Goal: Find specific page/section: Find specific page/section

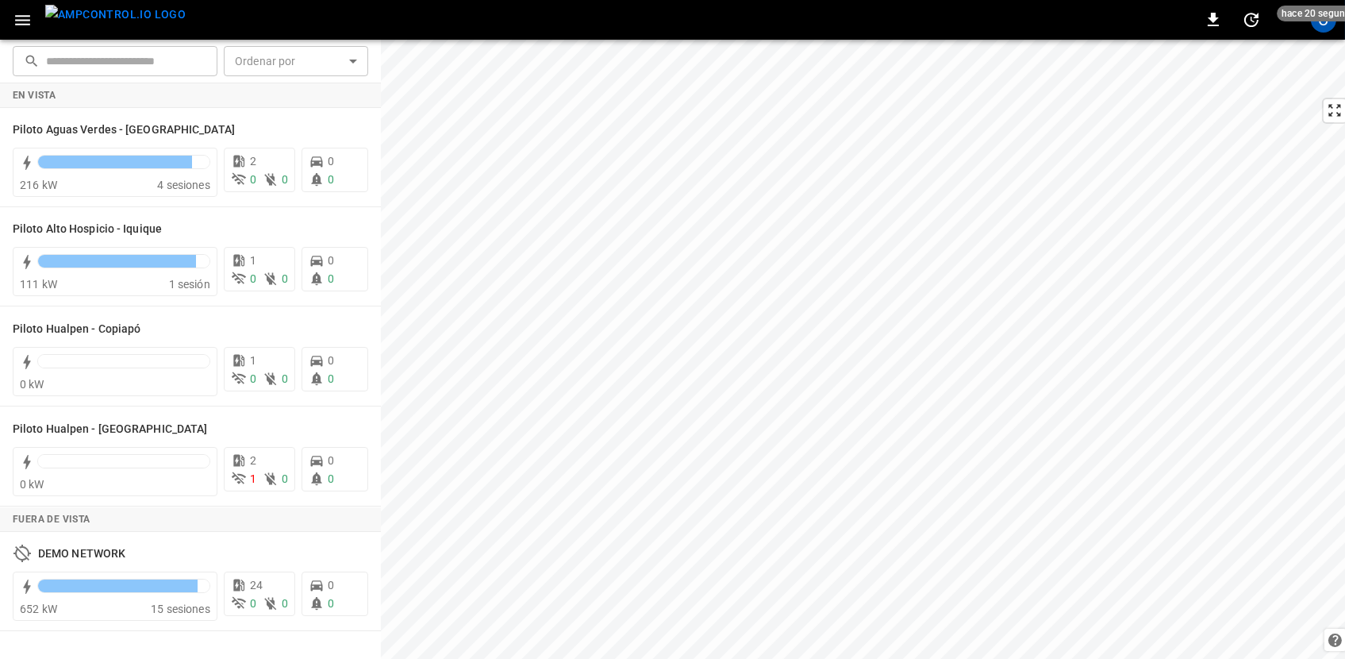
click at [26, 13] on icon "button" at bounding box center [23, 20] width 20 height 20
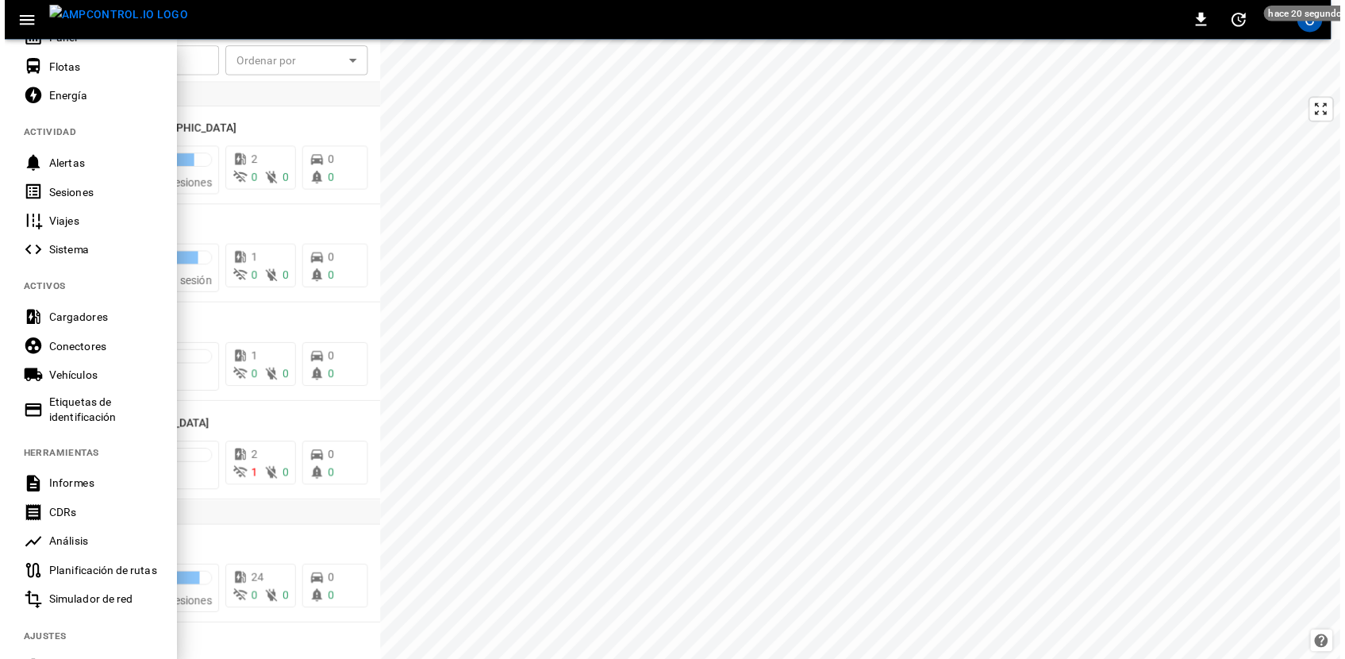
scroll to position [260, 0]
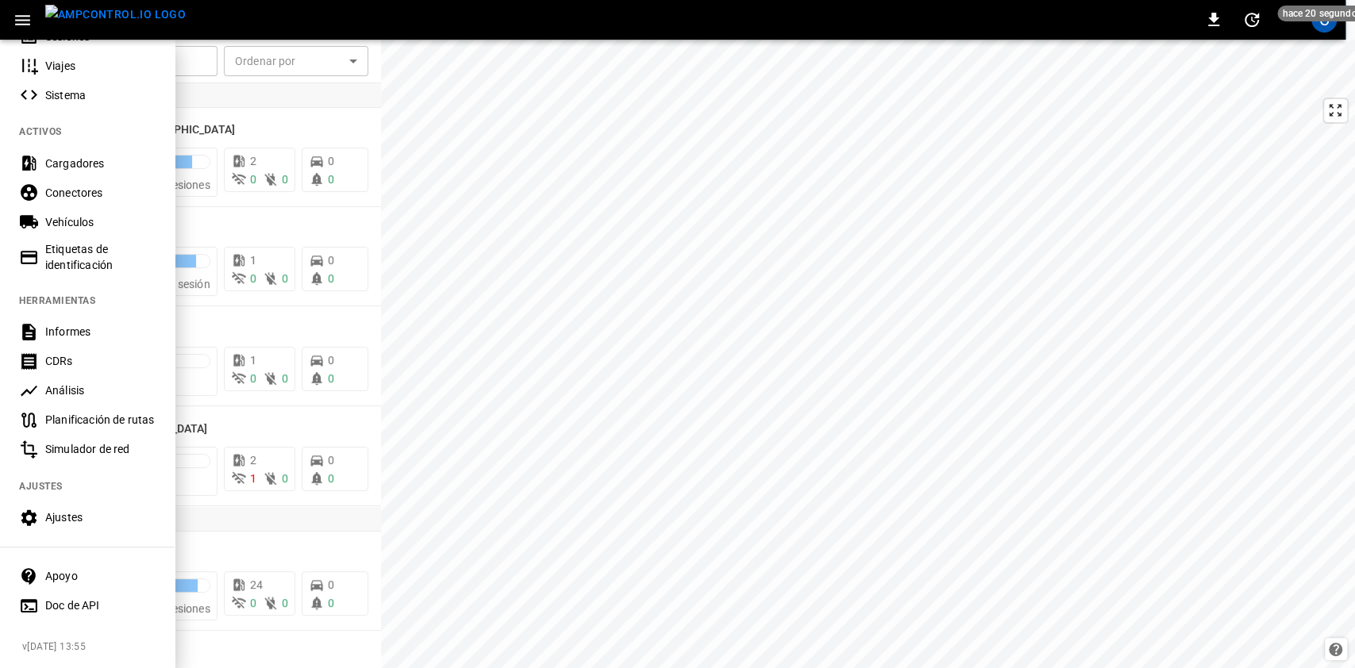
click at [106, 452] on red-listitem "Simulador de red" at bounding box center [87, 449] width 175 height 29
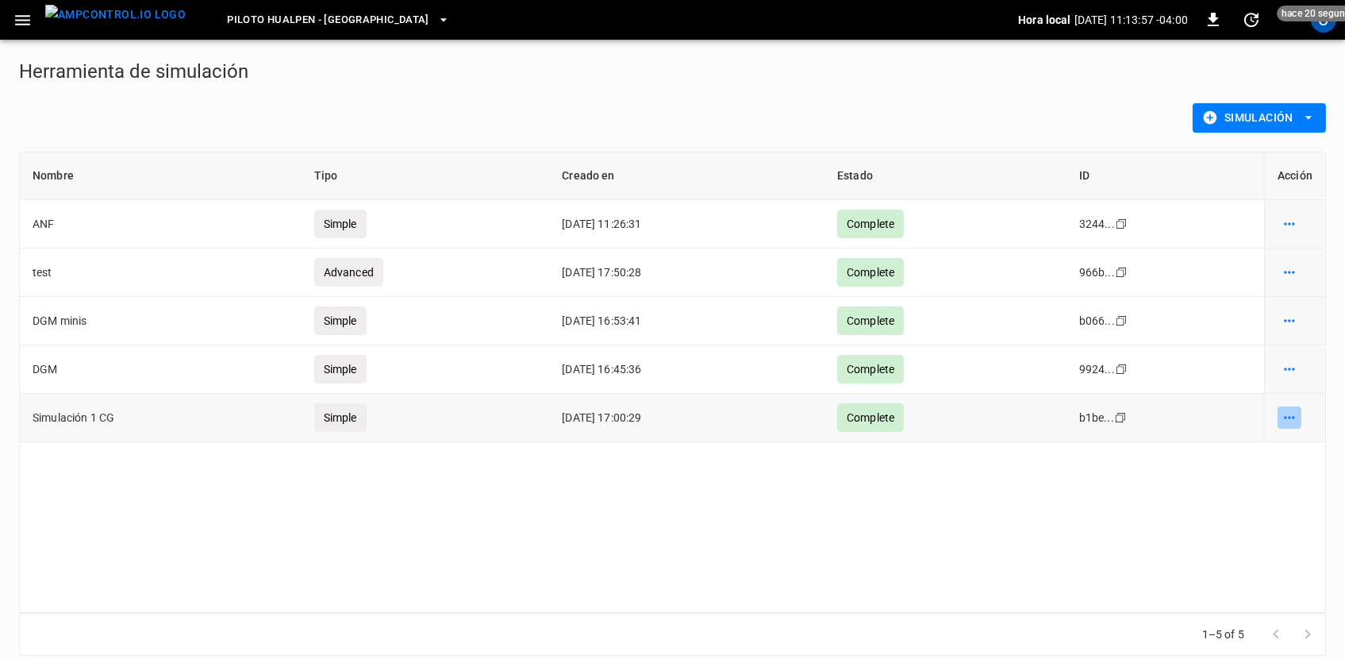
click at [1292, 422] on icon "simulation options" at bounding box center [1290, 418] width 16 height 16
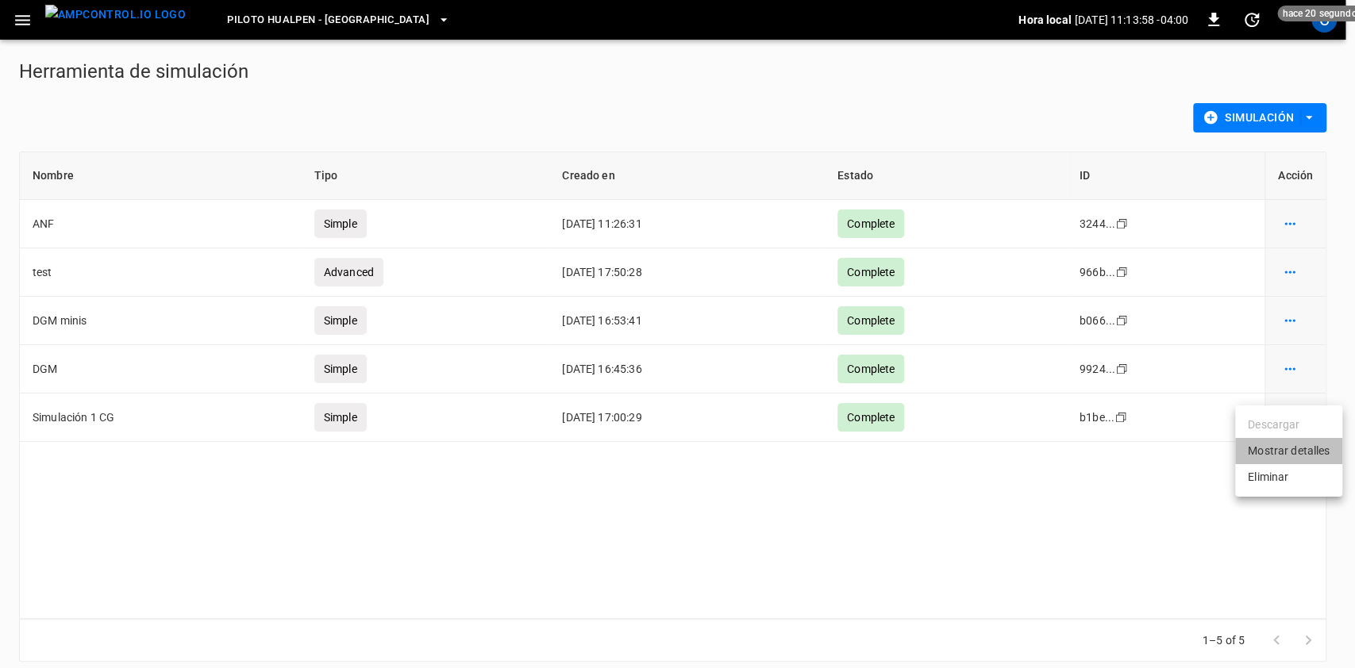
click at [1270, 454] on li "Mostrar detalles" at bounding box center [1288, 451] width 107 height 26
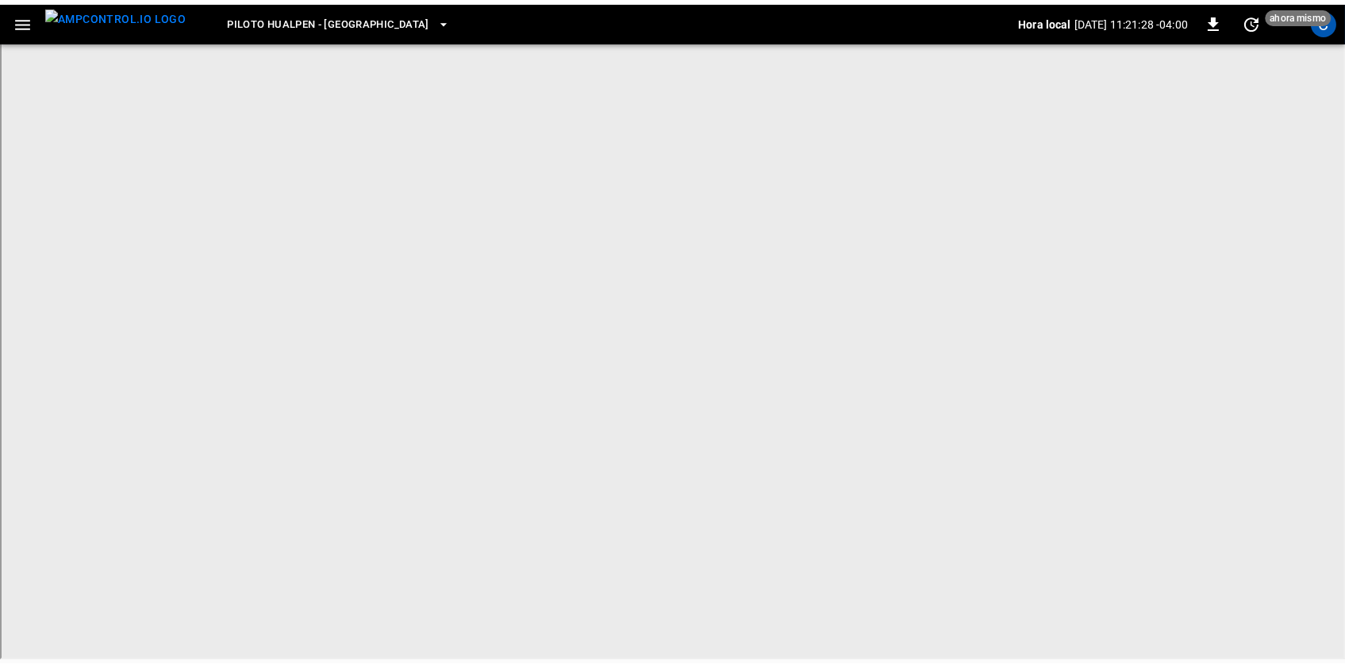
scroll to position [44, 0]
